Goal: Check status

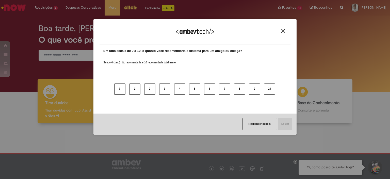
click at [285, 32] on img "Close" at bounding box center [284, 31] width 4 height 4
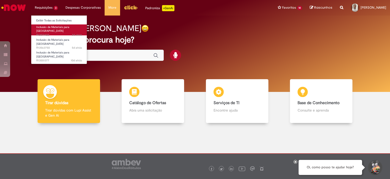
click at [55, 33] on span "3d atrás 3 dias atrás R13571422" at bounding box center [59, 35] width 46 height 4
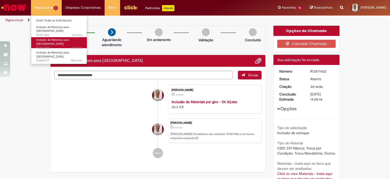
click at [56, 38] on span "Inclusão de Materiais para [GEOGRAPHIC_DATA]" at bounding box center [52, 42] width 33 height 8
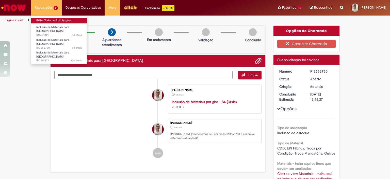
click at [50, 20] on link "Exibir Todas as Solicitações" at bounding box center [59, 21] width 56 height 6
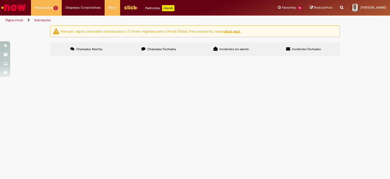
click at [152, 49] on span "Chamados Fechados" at bounding box center [161, 49] width 29 height 4
click at [0, 0] on span "Cancelamento ou Encerramento de Pedido" at bounding box center [0, 0] width 0 height 0
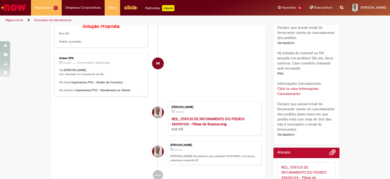
scroll to position [102, 0]
